Goal: Complete application form: Complete application form

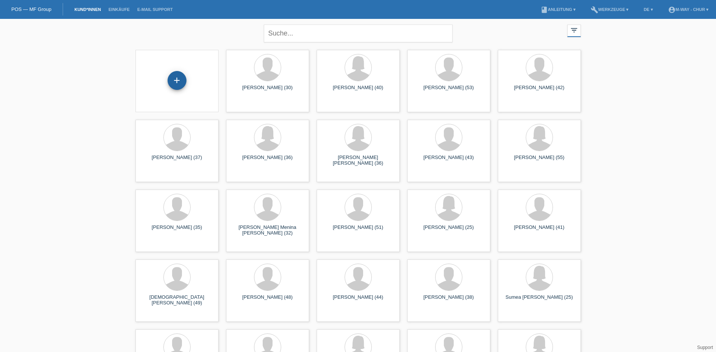
click at [174, 80] on div "+" at bounding box center [177, 80] width 19 height 19
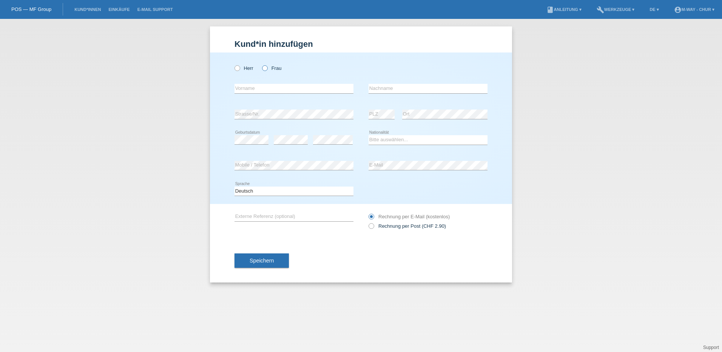
click at [261, 64] on icon at bounding box center [261, 64] width 0 height 0
click at [267, 68] on input "Frau" at bounding box center [264, 67] width 5 height 5
radio input "true"
click at [262, 87] on input "text" at bounding box center [293, 88] width 119 height 9
type input "[PERSON_NAME]"
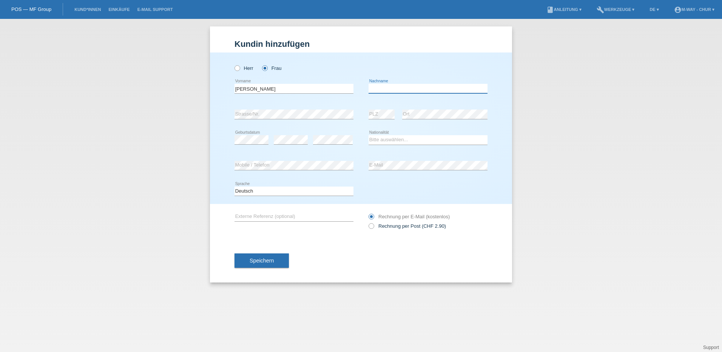
click at [397, 87] on input "text" at bounding box center [427, 88] width 119 height 9
type input "Calonder"
click at [407, 139] on select "Bitte auswählen... Schweiz Deutschland Liechtenstein Österreich ------------ Af…" at bounding box center [427, 139] width 119 height 9
select select "CH"
click at [368, 135] on select "Bitte auswählen... Schweiz Deutschland Liechtenstein Österreich ------------ Af…" at bounding box center [427, 139] width 119 height 9
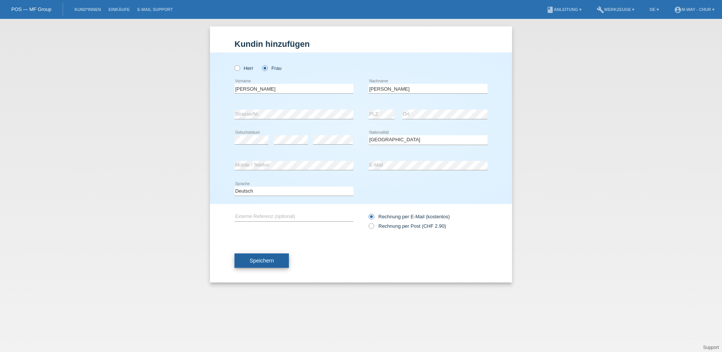
click at [260, 262] on span "Speichern" at bounding box center [261, 260] width 24 height 6
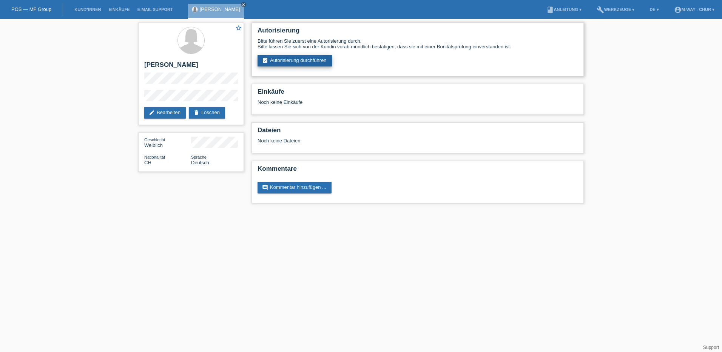
click at [313, 61] on link "assignment_turned_in Autorisierung durchführen" at bounding box center [294, 60] width 74 height 11
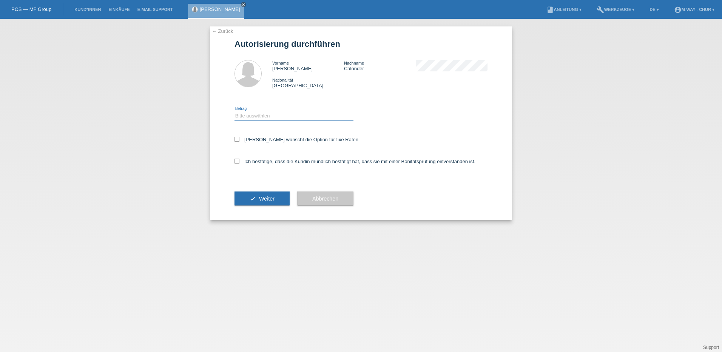
click at [257, 115] on select "Bitte auswählen CHF 1.00 - CHF 499.00 CHF 500.00 - CHF 1'999.00 CHF 2'000.00 - …" at bounding box center [293, 115] width 119 height 9
select select "3"
click at [234, 111] on select "Bitte auswählen CHF 1.00 - CHF 499.00 CHF 500.00 - CHF 1'999.00 CHF 2'000.00 - …" at bounding box center [293, 115] width 119 height 9
click at [238, 139] on icon at bounding box center [236, 139] width 5 height 5
click at [238, 139] on input "Kundin wünscht die Option für fixe Raten" at bounding box center [236, 139] width 5 height 5
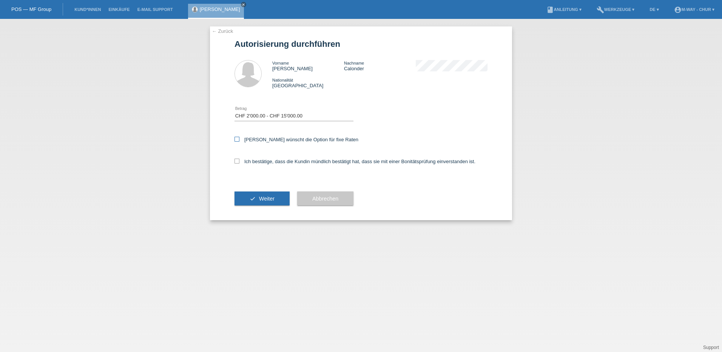
checkbox input "true"
click at [237, 162] on icon at bounding box center [236, 161] width 5 height 5
click at [237, 162] on input "Ich bestätige, dass die Kundin mündlich bestätigt hat, dass sie mit einer Bonit…" at bounding box center [236, 161] width 5 height 5
checkbox input "true"
click at [270, 203] on button "check Weiter" at bounding box center [261, 198] width 55 height 14
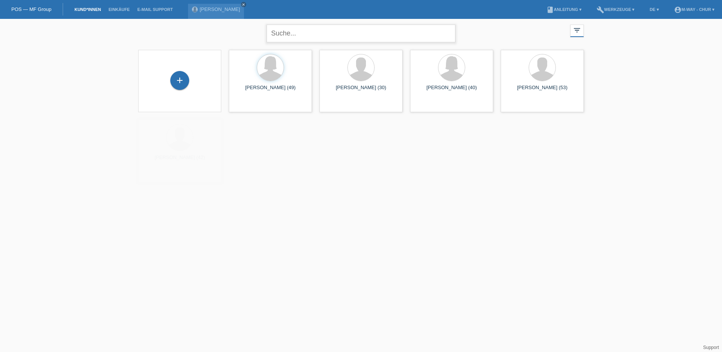
click at [299, 33] on input "text" at bounding box center [360, 34] width 189 height 18
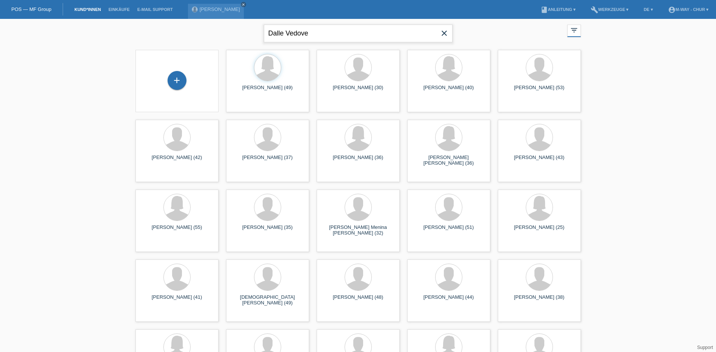
type input "Dalle Vedove"
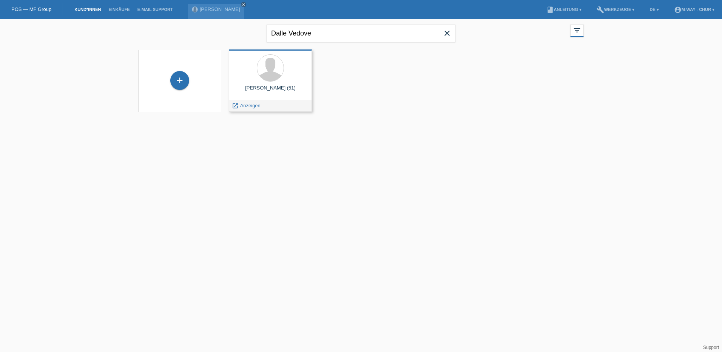
click at [274, 89] on div "Fabio Dalle Vedove (51)" at bounding box center [270, 91] width 71 height 12
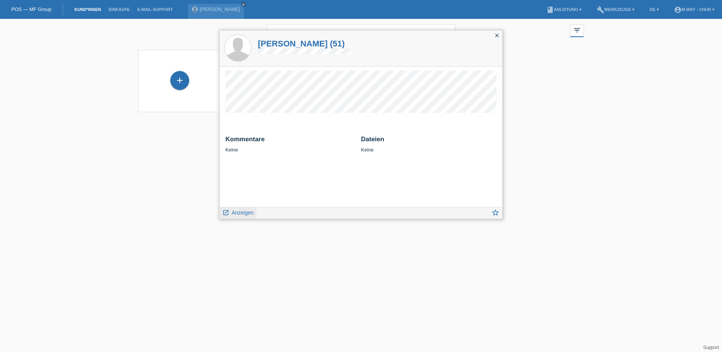
click at [239, 212] on span "Anzeigen" at bounding box center [242, 212] width 22 height 6
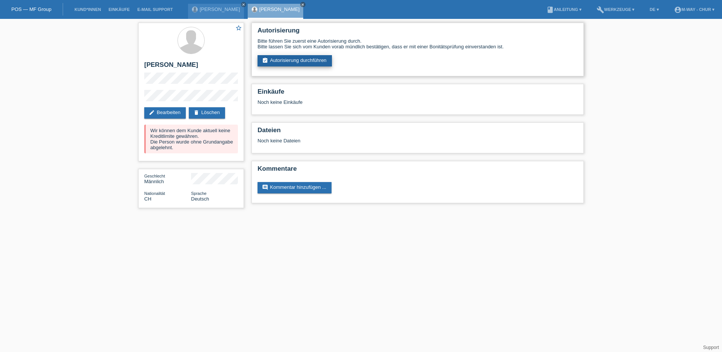
click at [300, 61] on link "assignment_turned_in Autorisierung durchführen" at bounding box center [294, 60] width 74 height 11
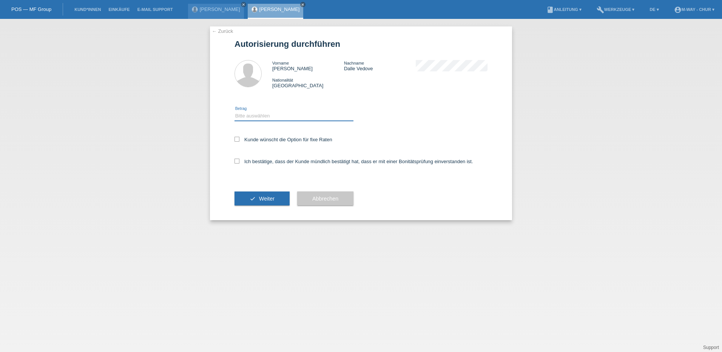
click at [248, 119] on select "Bitte auswählen CHF 1.00 - CHF 499.00 CHF 500.00 - CHF 1'999.00 CHF 2'000.00 - …" at bounding box center [293, 115] width 119 height 9
select select "3"
click at [234, 111] on select "Bitte auswählen CHF 1.00 - CHF 499.00 CHF 500.00 - CHF 1'999.00 CHF 2'000.00 - …" at bounding box center [293, 115] width 119 height 9
click at [235, 139] on icon at bounding box center [236, 139] width 5 height 5
click at [235, 139] on input "Kunde wünscht die Option für fixe Raten" at bounding box center [236, 139] width 5 height 5
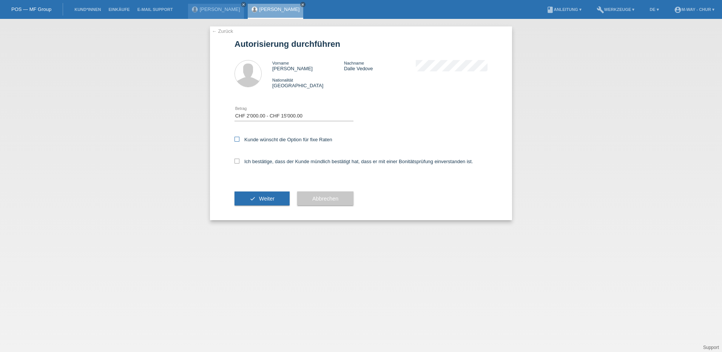
checkbox input "true"
click at [237, 161] on icon at bounding box center [236, 161] width 5 height 5
click at [237, 161] on input "Ich bestätige, dass der Kunde mündlich bestätigt hat, dass er mit einer Bonität…" at bounding box center [236, 161] width 5 height 5
checkbox input "true"
click at [269, 201] on span "Weiter" at bounding box center [266, 199] width 15 height 6
